Goal: Find specific page/section: Find specific page/section

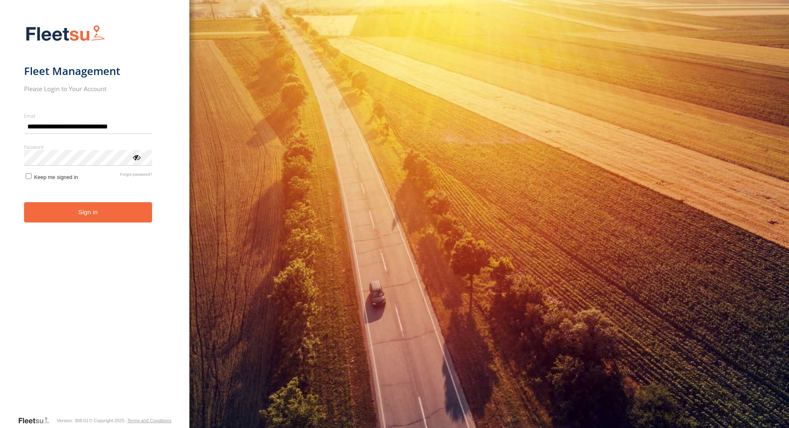
click at [92, 214] on button "Sign in" at bounding box center [88, 212] width 128 height 20
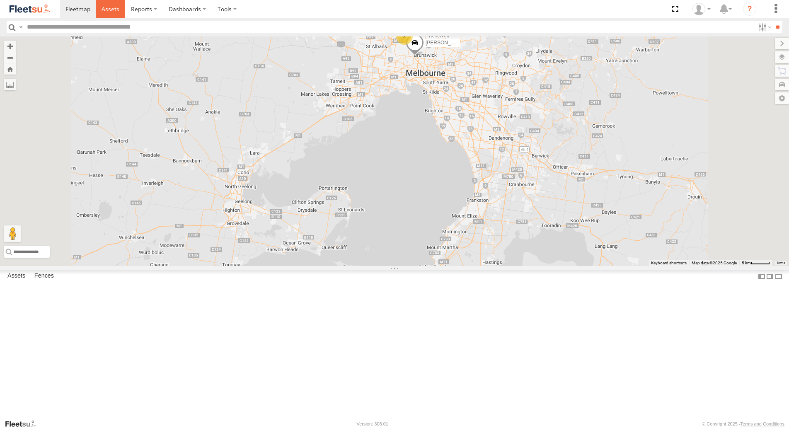
click at [109, 12] on span at bounding box center [111, 9] width 18 height 8
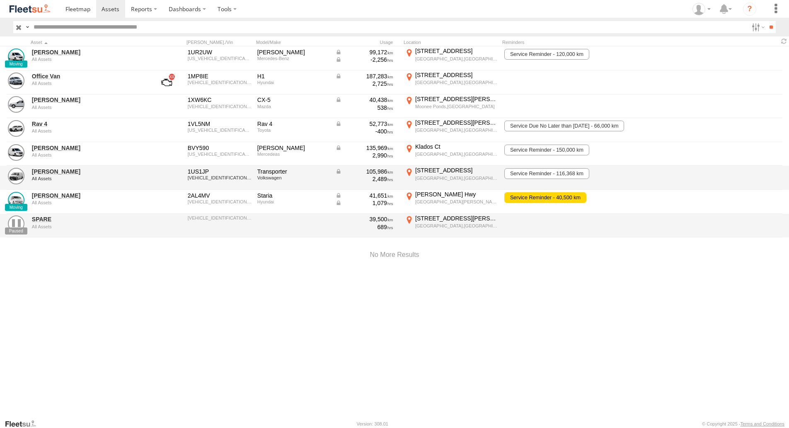
click at [211, 170] on div "1US1JP" at bounding box center [220, 171] width 64 height 7
drag, startPoint x: 189, startPoint y: 171, endPoint x: 217, endPoint y: 172, distance: 28.2
click at [217, 172] on div "1US1JP" at bounding box center [220, 171] width 64 height 7
